Goal: Find specific page/section: Find specific page/section

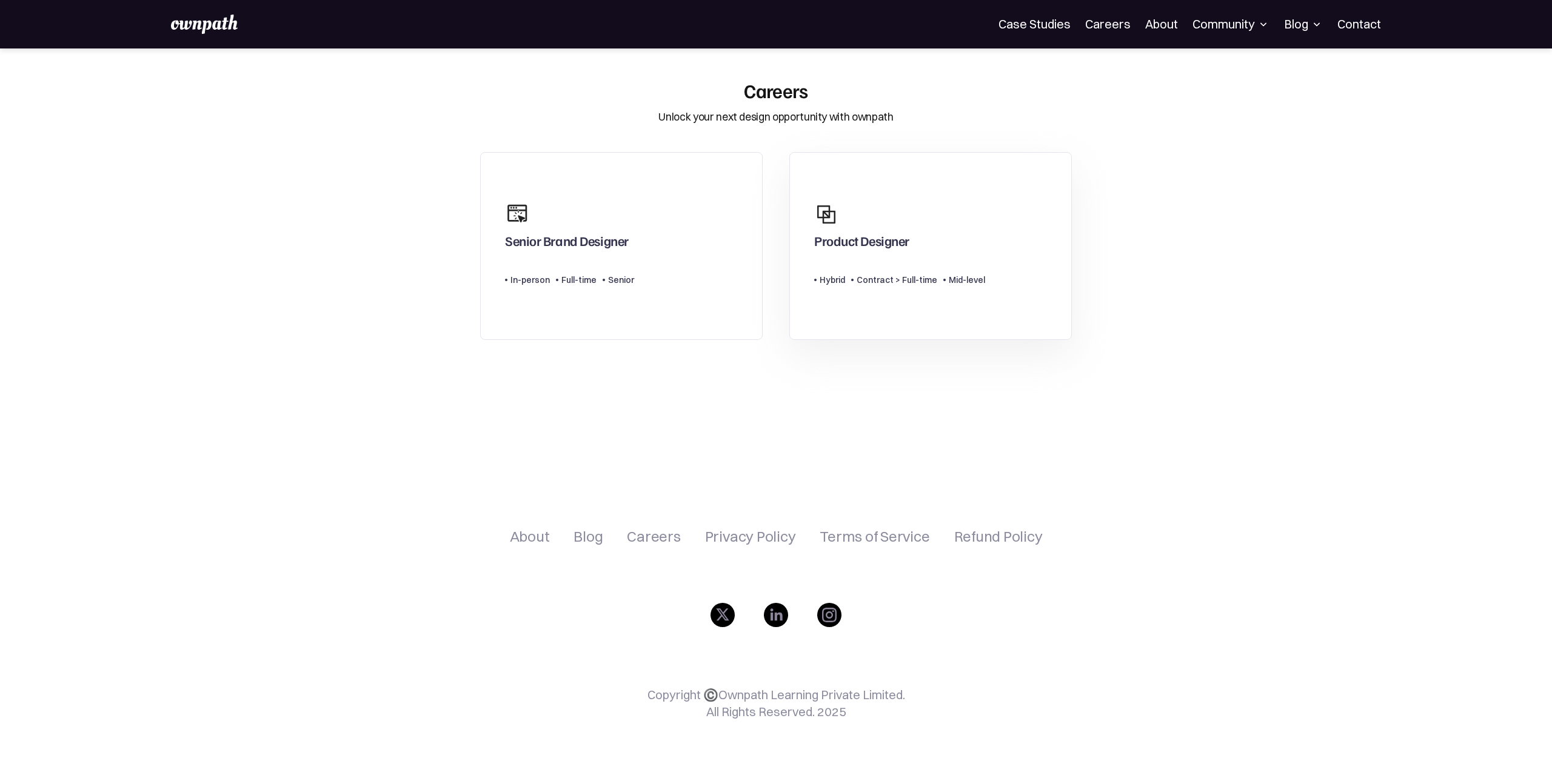
click at [902, 235] on div "Product Designer" at bounding box center [862, 243] width 95 height 22
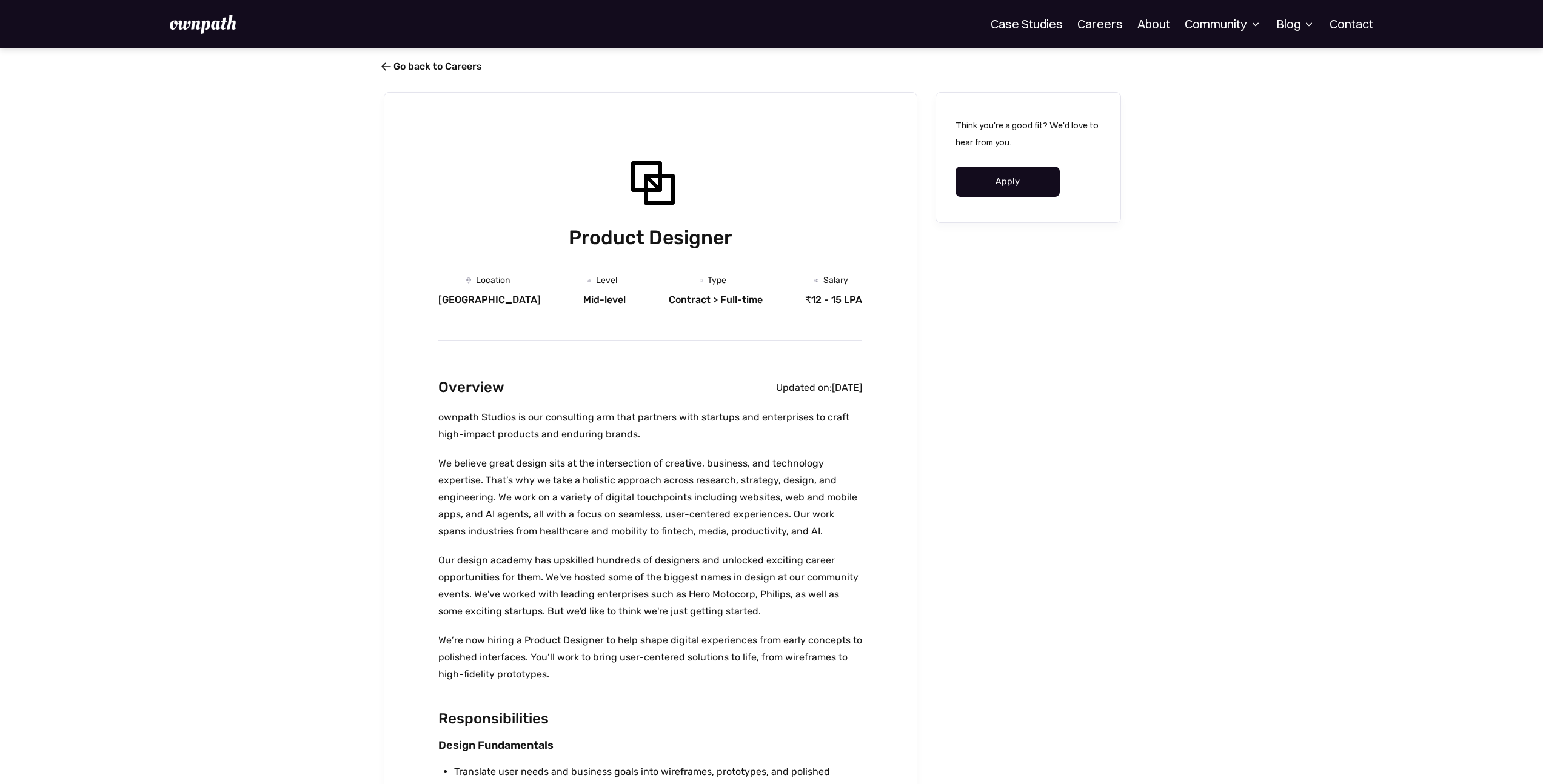
click at [390, 70] on span "" at bounding box center [386, 67] width 10 height 12
